Goal: Information Seeking & Learning: Learn about a topic

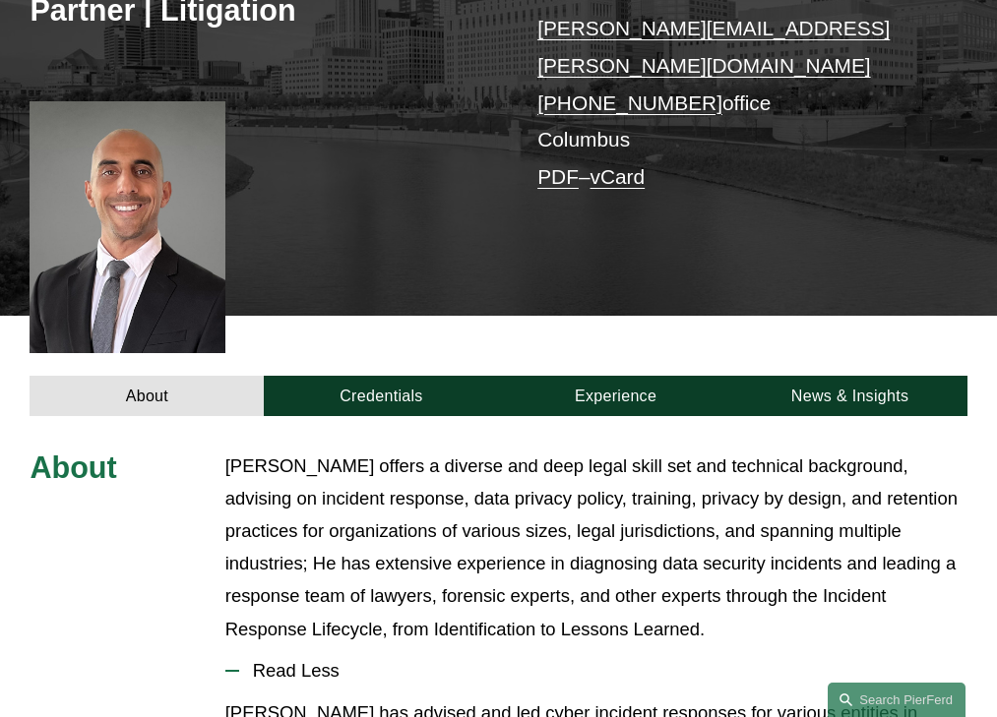
scroll to position [616, 0]
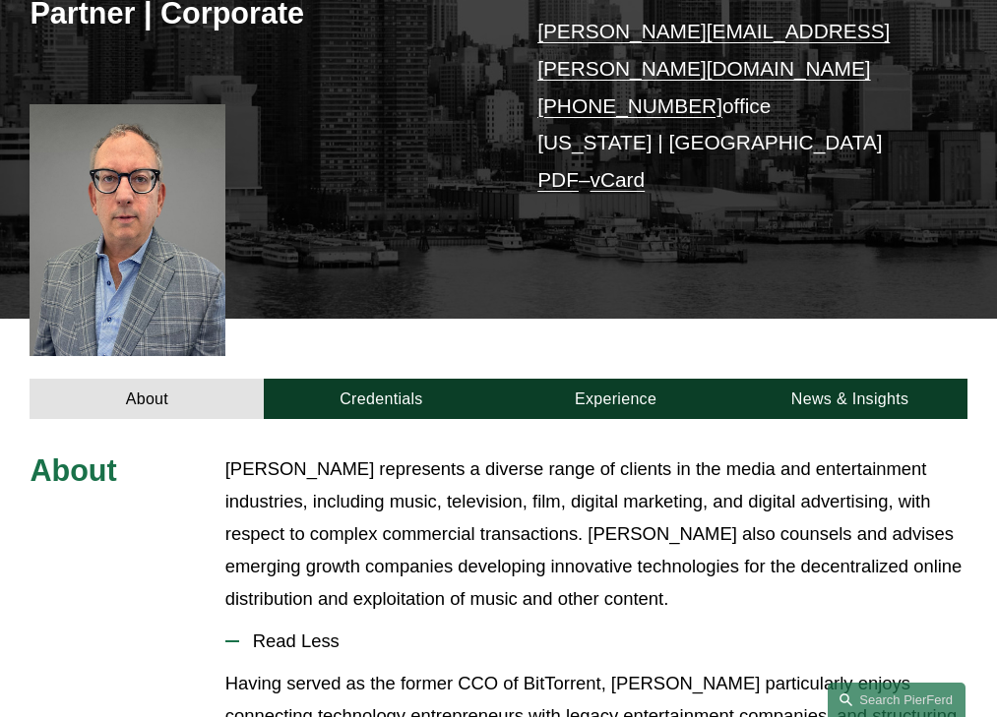
scroll to position [584, 0]
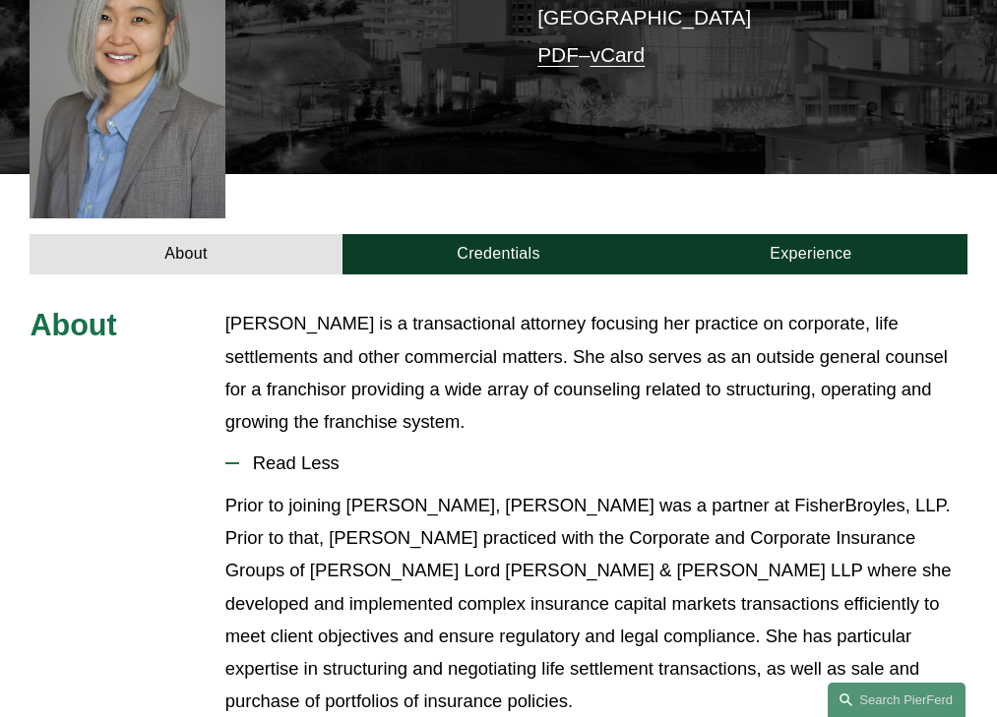
scroll to position [567, 0]
